Goal: Task Accomplishment & Management: Use online tool/utility

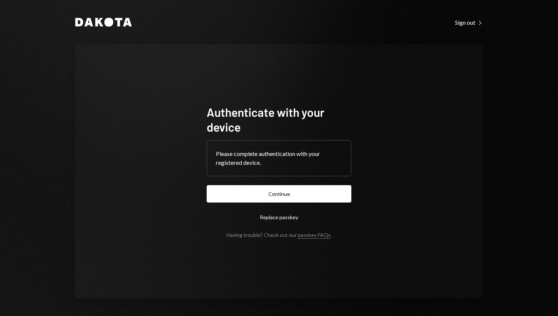
click at [271, 179] on form "Authenticate with your device Please complete authentication with your register…" at bounding box center [279, 171] width 145 height 133
click at [271, 190] on button "Continue" at bounding box center [279, 193] width 145 height 17
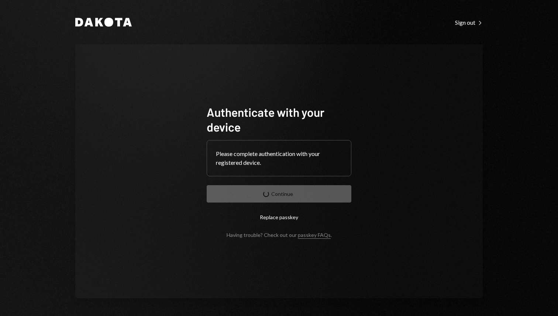
drag, startPoint x: 167, startPoint y: 77, endPoint x: 172, endPoint y: 65, distance: 13.4
click at [167, 77] on div "Authenticate with your device Please complete authentication with your register…" at bounding box center [279, 171] width 408 height 254
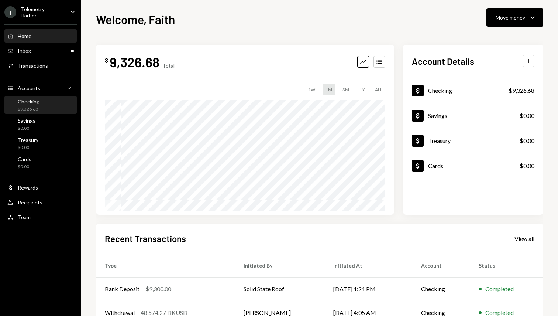
click at [37, 105] on div "Checking $9,326.68" at bounding box center [29, 105] width 22 height 14
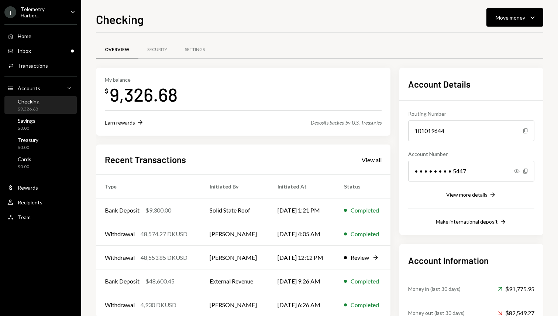
click at [21, 11] on div "Telemetry Harbor..." at bounding box center [43, 12] width 44 height 13
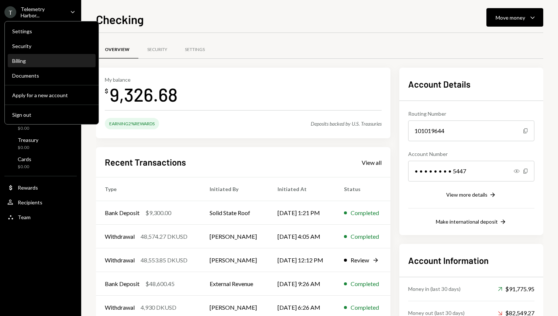
click at [51, 64] on div "Billing" at bounding box center [51, 61] width 79 height 6
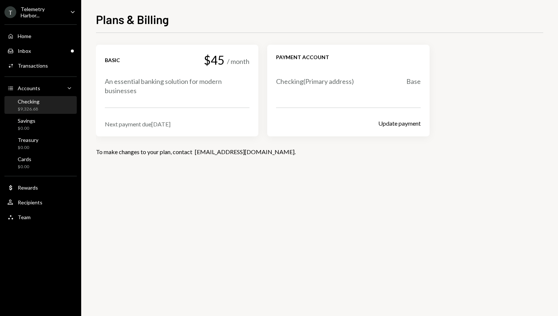
click at [48, 100] on div "Checking $9,326.68" at bounding box center [40, 105] width 66 height 14
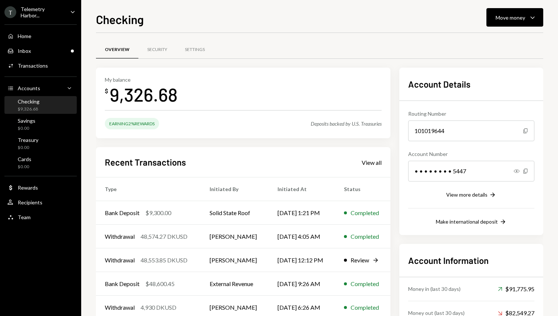
click at [487, 22] on div "Checking Move money Caret Down" at bounding box center [320, 18] width 448 height 16
click at [504, 24] on button "Move money Caret Down" at bounding box center [515, 17] width 57 height 18
click at [506, 40] on div "Send" at bounding box center [509, 40] width 54 height 8
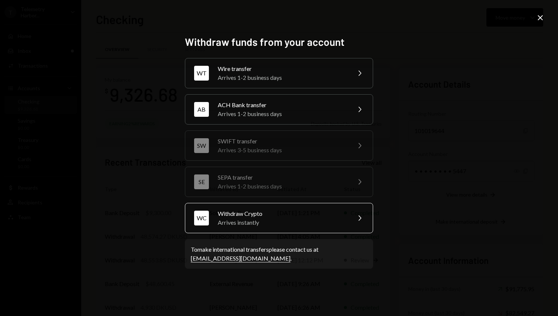
click at [250, 223] on div "Arrives instantly" at bounding box center [282, 222] width 129 height 9
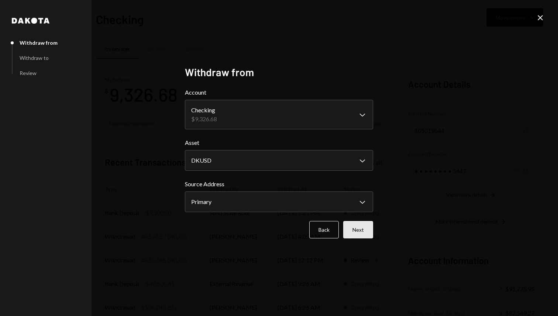
click at [361, 232] on button "Next" at bounding box center [358, 229] width 30 height 17
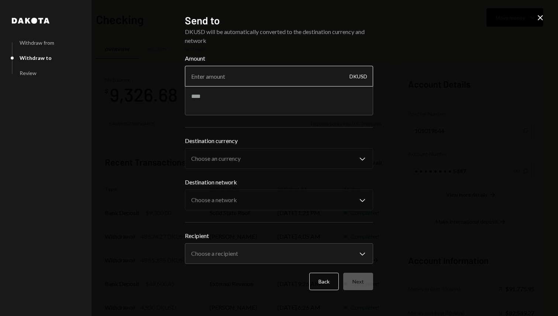
click at [263, 77] on input "Amount" at bounding box center [279, 76] width 188 height 21
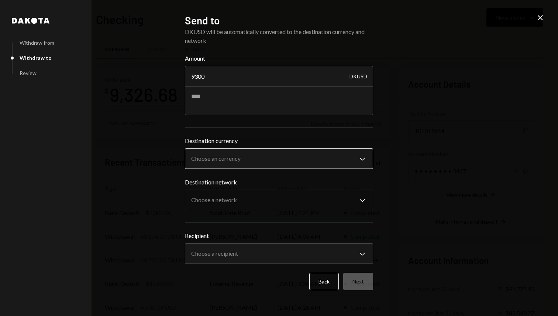
type input "9300"
click at [261, 160] on body "T Telemetry Harbor... Caret Down Home Home Inbox Inbox Activities Transactions …" at bounding box center [279, 158] width 558 height 316
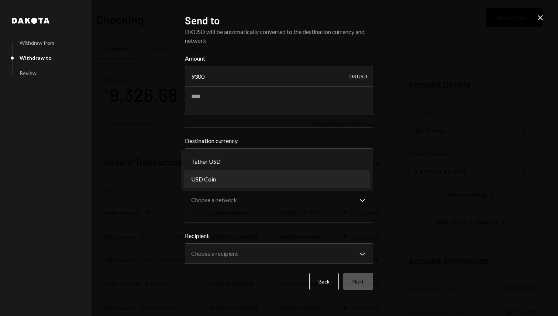
select select "****"
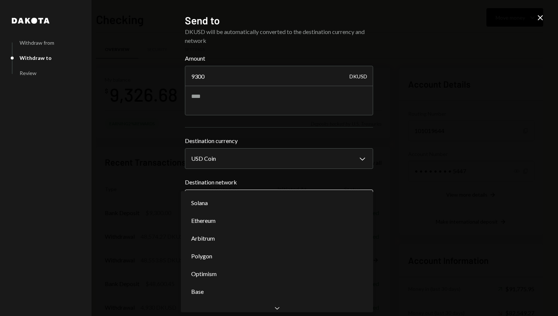
click at [236, 199] on body "T Telemetry Harbor... Caret Down Home Home Inbox Inbox Activities Transactions …" at bounding box center [279, 158] width 558 height 316
select select "**********"
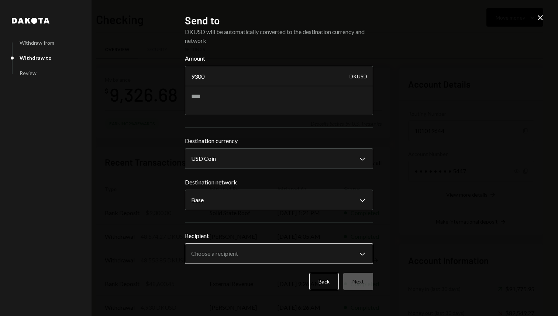
click at [256, 253] on body "T Telemetry Harbor... Caret Down Home Home Inbox Inbox Activities Transactions …" at bounding box center [279, 158] width 558 height 316
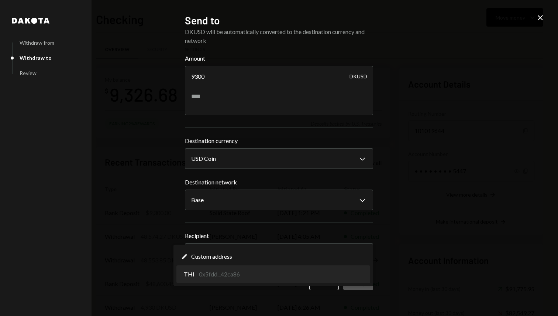
select select "**********"
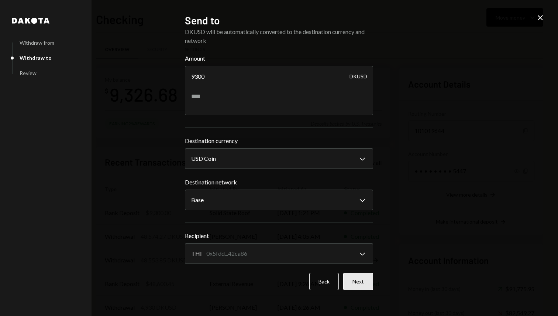
click at [362, 283] on button "Next" at bounding box center [358, 281] width 30 height 17
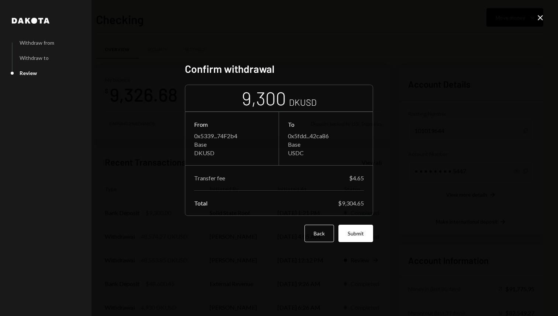
click at [364, 243] on div "Confirm withdrawal 9,300 DKUSD From 0x5339...74F2b4 Base DKUSD To 0x5fdd...42ca…" at bounding box center [279, 157] width 188 height 191
click at [364, 233] on button "Submit" at bounding box center [356, 233] width 35 height 17
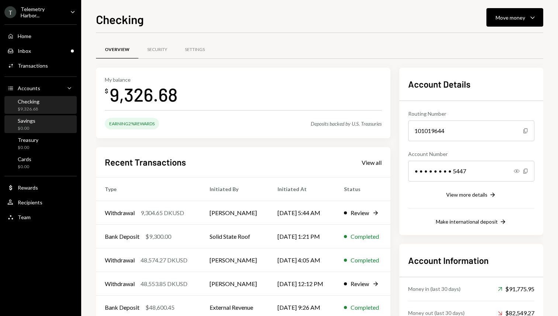
click at [40, 122] on div "Savings $0.00" at bounding box center [40, 124] width 66 height 14
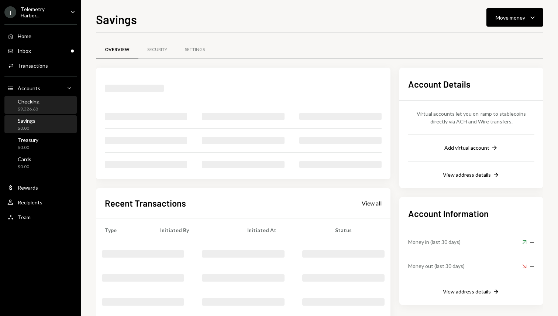
click at [46, 109] on div "Checking $9,326.68" at bounding box center [40, 105] width 66 height 14
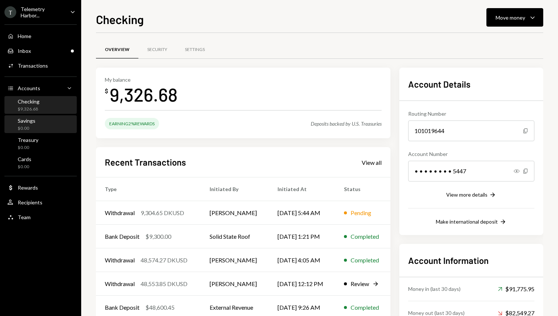
click at [52, 131] on div "Savings $0.00" at bounding box center [40, 124] width 66 height 17
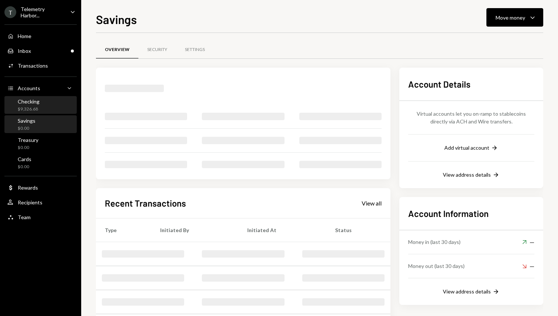
click at [44, 103] on div "Checking $9,326.68" at bounding box center [40, 105] width 66 height 14
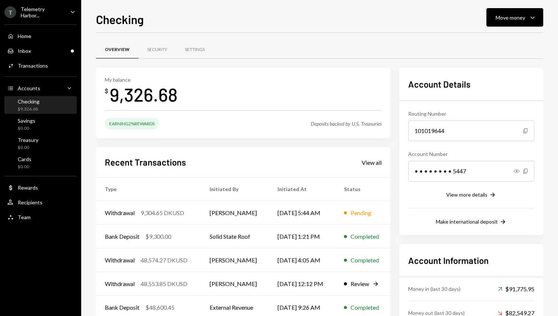
click at [281, 156] on div "Recent Transactions View all" at bounding box center [243, 162] width 277 height 12
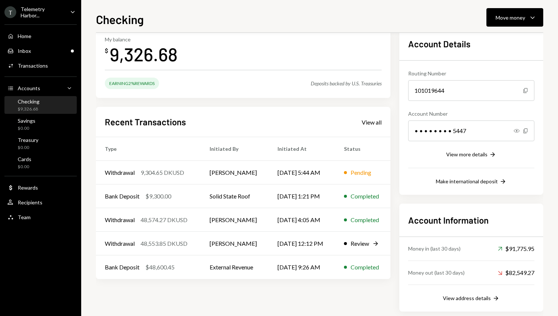
scroll to position [51, 0]
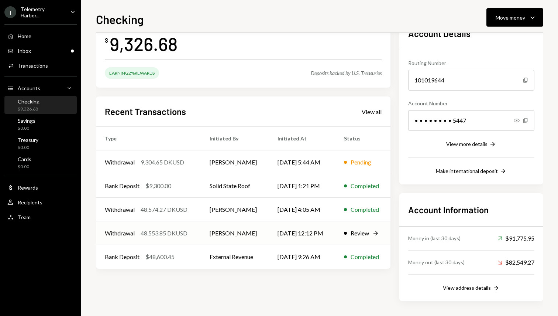
click at [366, 236] on div "Review" at bounding box center [360, 233] width 18 height 9
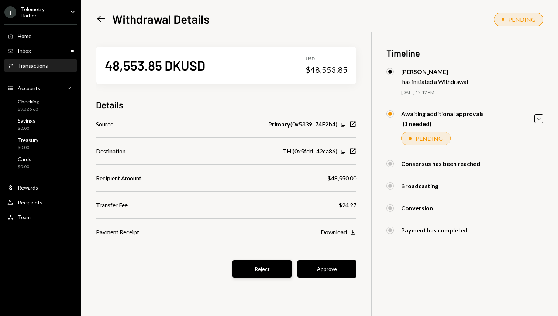
click at [249, 267] on button "Reject" at bounding box center [262, 268] width 59 height 17
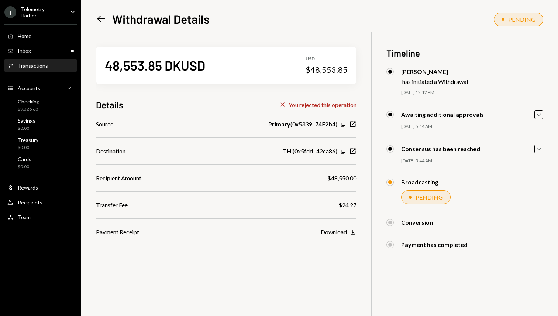
click at [107, 18] on div "Left Arrow Withdrawal Details" at bounding box center [153, 18] width 114 height 15
click at [103, 16] on icon "Left Arrow" at bounding box center [101, 19] width 10 height 10
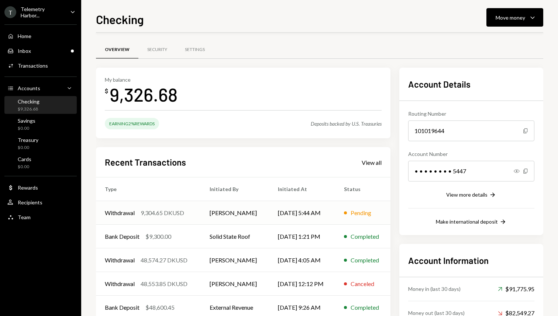
scroll to position [51, 0]
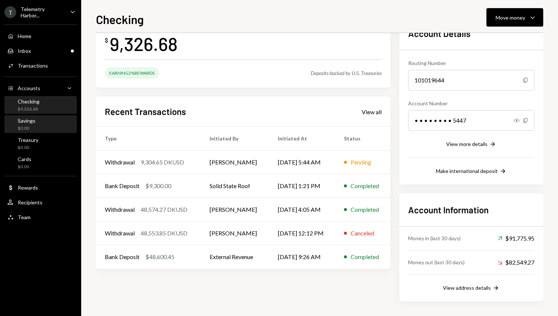
click at [46, 126] on div "Savings $0.00" at bounding box center [40, 124] width 66 height 14
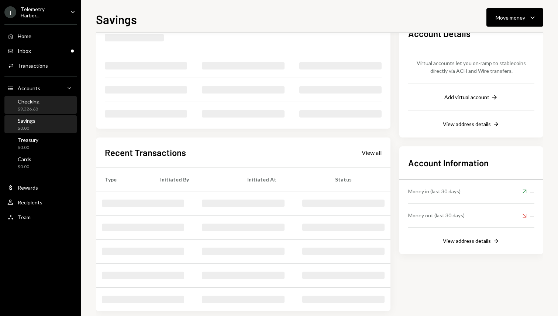
click at [51, 102] on div "Checking $9,326.68" at bounding box center [40, 105] width 66 height 14
